Goal: Task Accomplishment & Management: Manage account settings

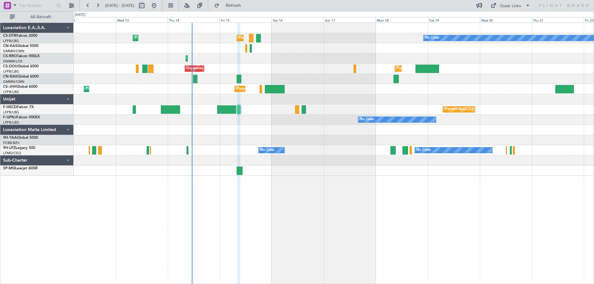
click at [453, 158] on div at bounding box center [334, 161] width 520 height 10
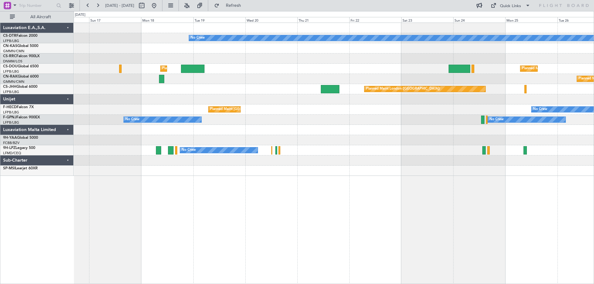
click at [323, 136] on div "No Crew Planned Maint [GEOGRAPHIC_DATA] ([GEOGRAPHIC_DATA]) Planned Maint [GEOG…" at bounding box center [334, 99] width 520 height 153
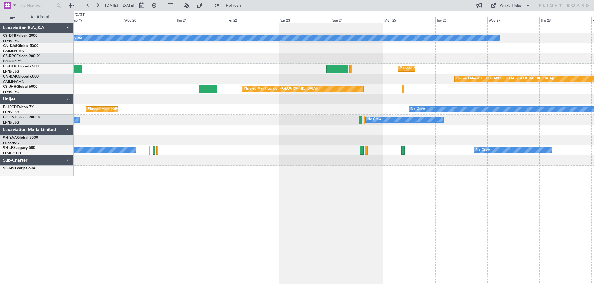
click at [188, 145] on div "No Crew Planned Maint [GEOGRAPHIC_DATA] ([GEOGRAPHIC_DATA]) Planned Maint [GEOG…" at bounding box center [334, 99] width 520 height 153
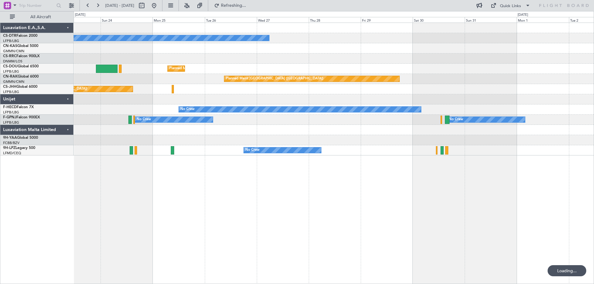
click at [272, 171] on div "No Crew Planned Maint [GEOGRAPHIC_DATA] ([GEOGRAPHIC_DATA]) Planned Maint [GEOG…" at bounding box center [334, 154] width 520 height 262
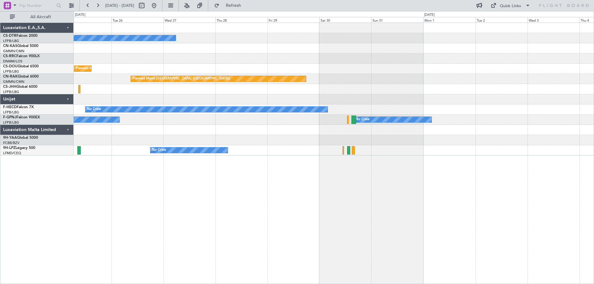
click at [138, 167] on div "No Crew Planned Maint [GEOGRAPHIC_DATA] ([GEOGRAPHIC_DATA]) Planned Maint [GEOG…" at bounding box center [334, 154] width 520 height 262
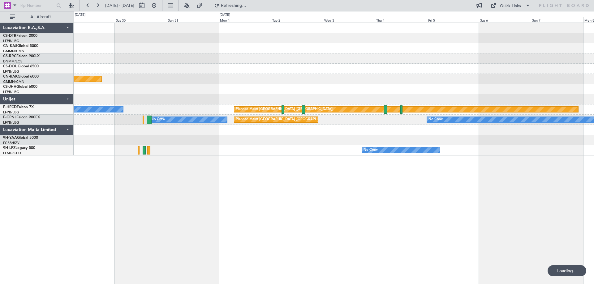
click at [226, 169] on div "No Crew Planned Maint [GEOGRAPHIC_DATA] ([GEOGRAPHIC_DATA]) No Crew Planned Mai…" at bounding box center [334, 154] width 520 height 262
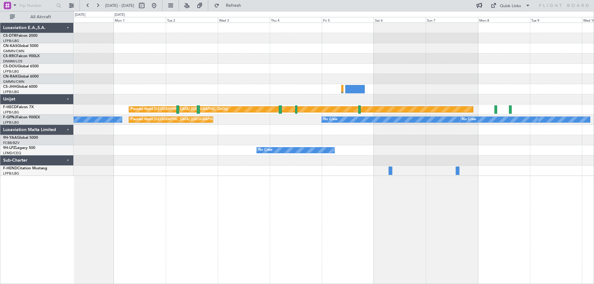
click at [247, 171] on div "Planned Maint [GEOGRAPHIC_DATA] ([GEOGRAPHIC_DATA]) Planned Maint [GEOGRAPHIC_D…" at bounding box center [334, 154] width 520 height 262
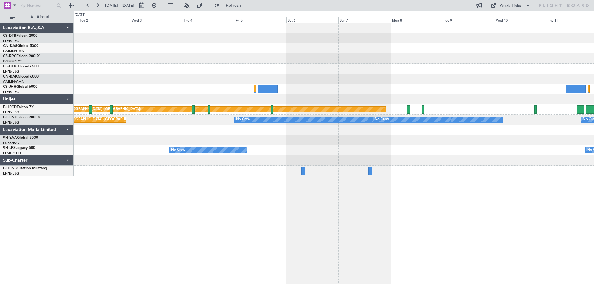
click at [407, 144] on div at bounding box center [334, 140] width 520 height 10
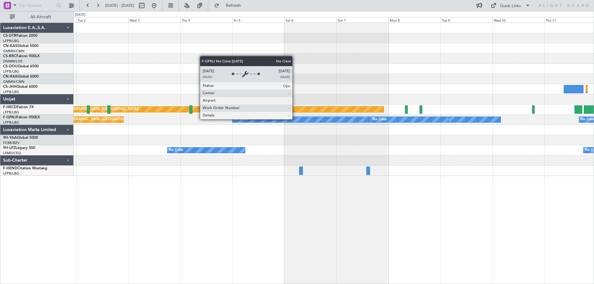
click at [295, 119] on div "No Crew" at bounding box center [366, 120] width 268 height 6
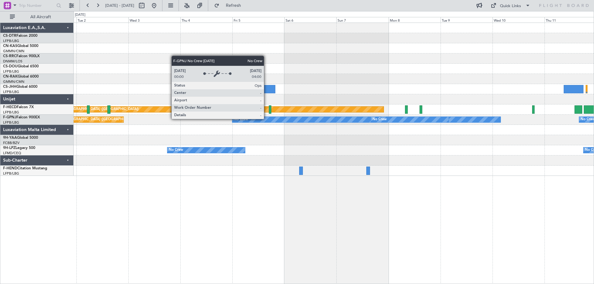
click at [267, 119] on div "No Crew" at bounding box center [366, 120] width 268 height 6
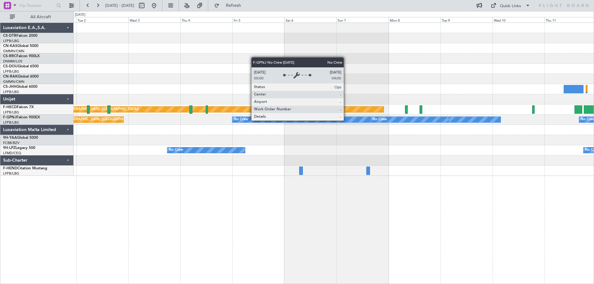
click at [346, 120] on div "No Crew" at bounding box center [366, 120] width 268 height 6
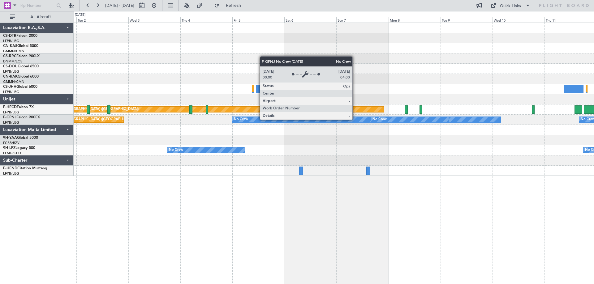
click at [355, 119] on div "No Crew" at bounding box center [366, 120] width 268 height 6
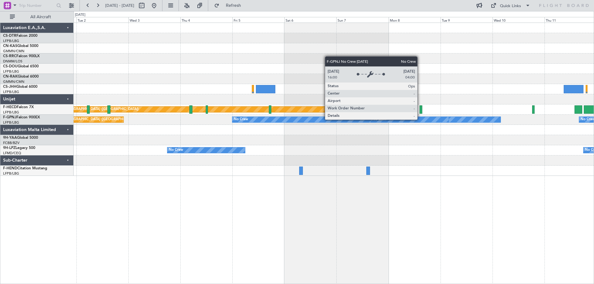
click at [420, 119] on div "No Crew" at bounding box center [410, 120] width 78 height 6
click at [421, 119] on div "No Crew" at bounding box center [410, 120] width 78 height 6
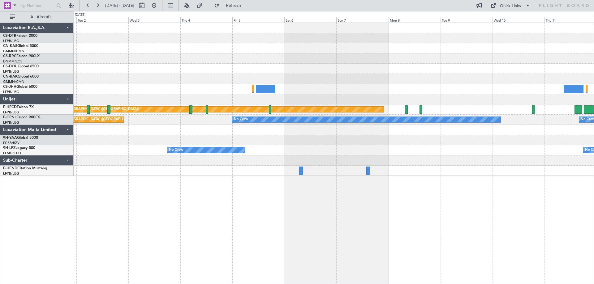
click at [567, 58] on div "Planned Maint [GEOGRAPHIC_DATA] ([GEOGRAPHIC_DATA]) No Crew No Crew Planned Mai…" at bounding box center [334, 99] width 520 height 153
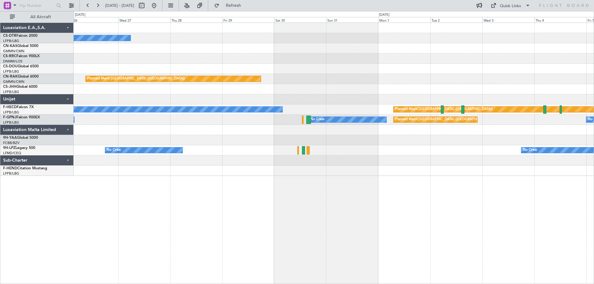
click at [536, 67] on div "No Crew Planned Maint [GEOGRAPHIC_DATA] ([GEOGRAPHIC_DATA]) Planned Maint [GEOG…" at bounding box center [334, 99] width 520 height 153
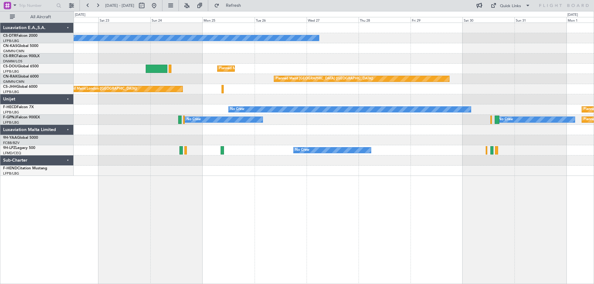
click at [568, 72] on div "No Crew Planned Maint [GEOGRAPHIC_DATA] ([GEOGRAPHIC_DATA]) Planned Maint [GEOG…" at bounding box center [334, 99] width 520 height 153
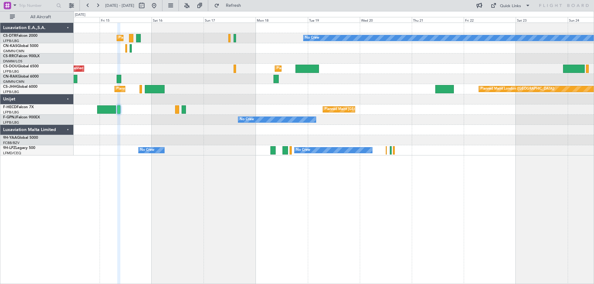
click at [477, 85] on div "No Crew Planned Maint [GEOGRAPHIC_DATA] ([GEOGRAPHIC_DATA]) Planned Maint Sofia…" at bounding box center [334, 89] width 520 height 133
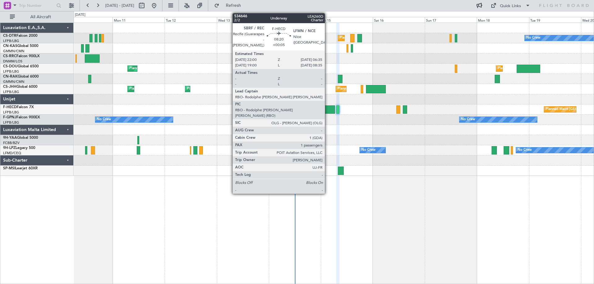
click at [328, 110] on div at bounding box center [325, 109] width 19 height 8
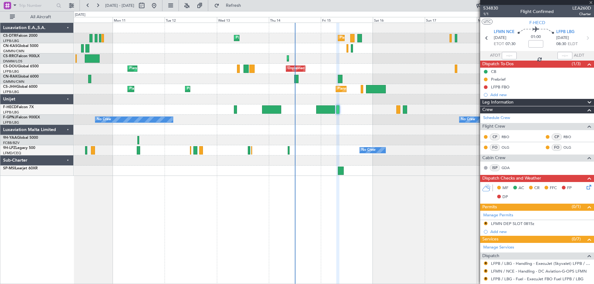
type input "+00:05"
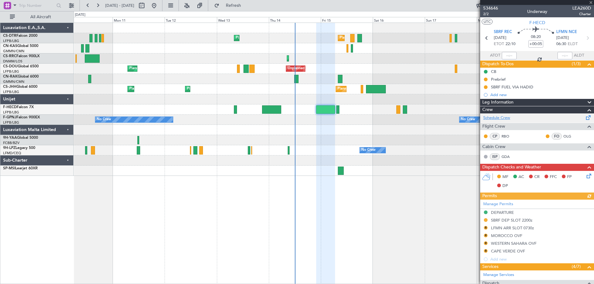
click at [500, 118] on link "Schedule Crew" at bounding box center [496, 118] width 27 height 6
click at [593, 1] on span at bounding box center [591, 3] width 6 height 6
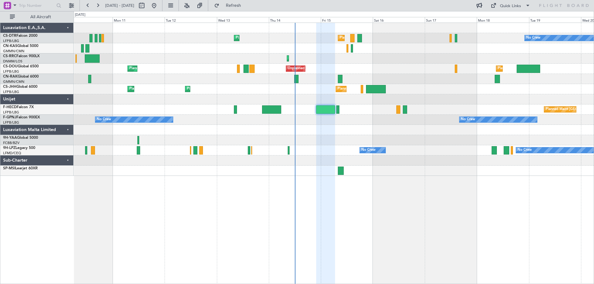
type input "0"
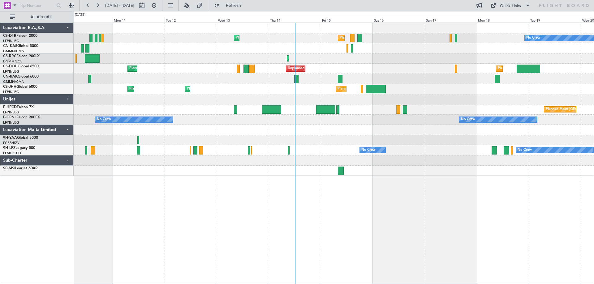
click at [264, 155] on div "Planned Maint [GEOGRAPHIC_DATA] ([GEOGRAPHIC_DATA]) Planned Maint Sofia No Crew…" at bounding box center [334, 99] width 520 height 153
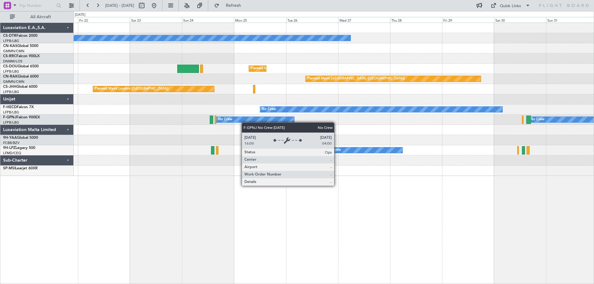
click at [241, 124] on div "No Crew Planned Maint [GEOGRAPHIC_DATA] ([GEOGRAPHIC_DATA]) Planned Maint [GEOG…" at bounding box center [334, 99] width 520 height 153
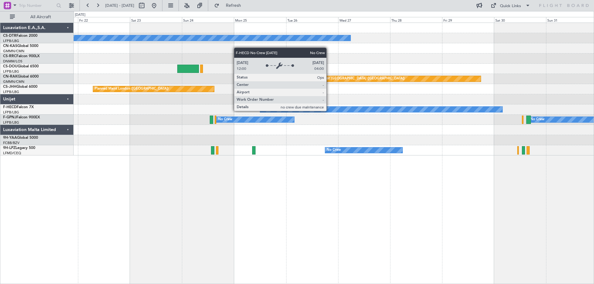
click at [329, 111] on div "No Crew" at bounding box center [381, 110] width 242 height 6
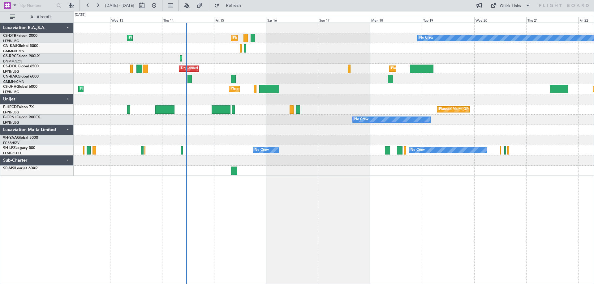
click at [277, 75] on div "No Crew Planned Maint Paris (Le Bourget) Planned Maint Sofia No Crew Planned Ma…" at bounding box center [334, 99] width 520 height 153
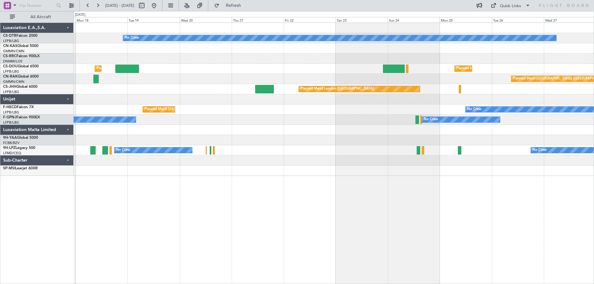
click at [324, 99] on div at bounding box center [334, 99] width 520 height 10
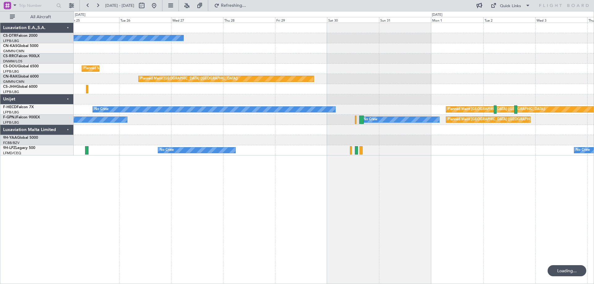
click at [219, 121] on div "No Crew No Crew Planned Maint Paris (Le Bourget) No Crew" at bounding box center [334, 120] width 520 height 10
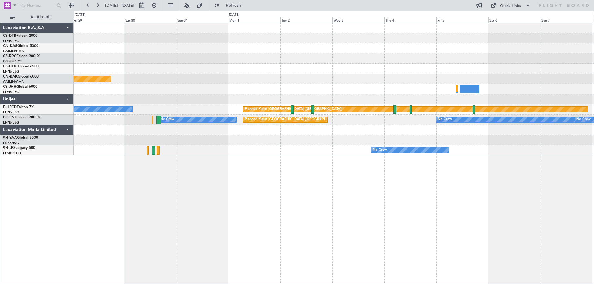
click at [251, 141] on div "No Crew Planned Maint Berlin (Brandenburg) No Crew Planned Maint Paris (Le Bour…" at bounding box center [334, 89] width 520 height 133
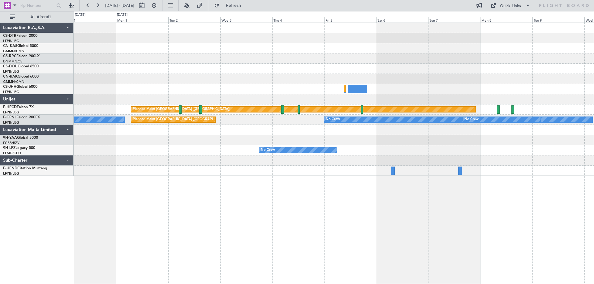
click at [318, 96] on div "Planned Maint [GEOGRAPHIC_DATA] ([GEOGRAPHIC_DATA]) Planned Maint [GEOGRAPHIC_D…" at bounding box center [334, 99] width 520 height 153
